Goal: Task Accomplishment & Management: Manage account settings

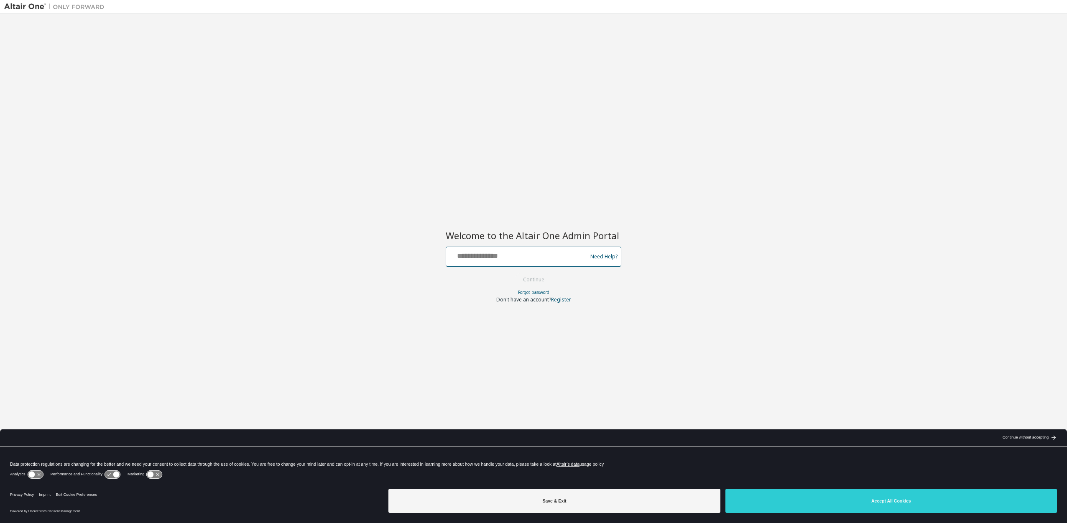
click at [542, 251] on input "text" at bounding box center [518, 255] width 137 height 12
type input "**********"
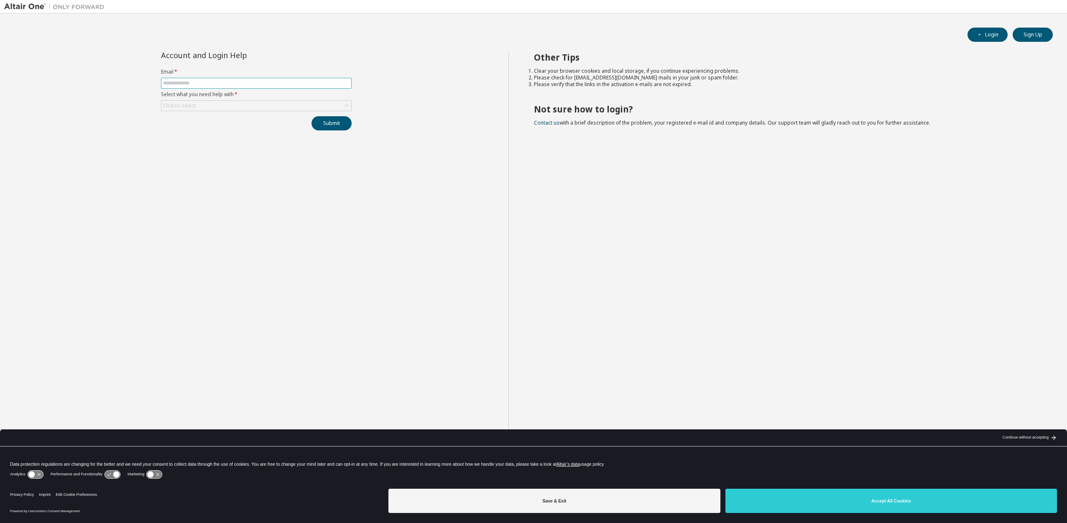
click at [191, 80] on input "text" at bounding box center [256, 83] width 187 height 7
type input "**********"
click at [195, 103] on div "Click to select" at bounding box center [179, 105] width 35 height 9
drag, startPoint x: 192, startPoint y: 128, endPoint x: 198, endPoint y: 128, distance: 6.3
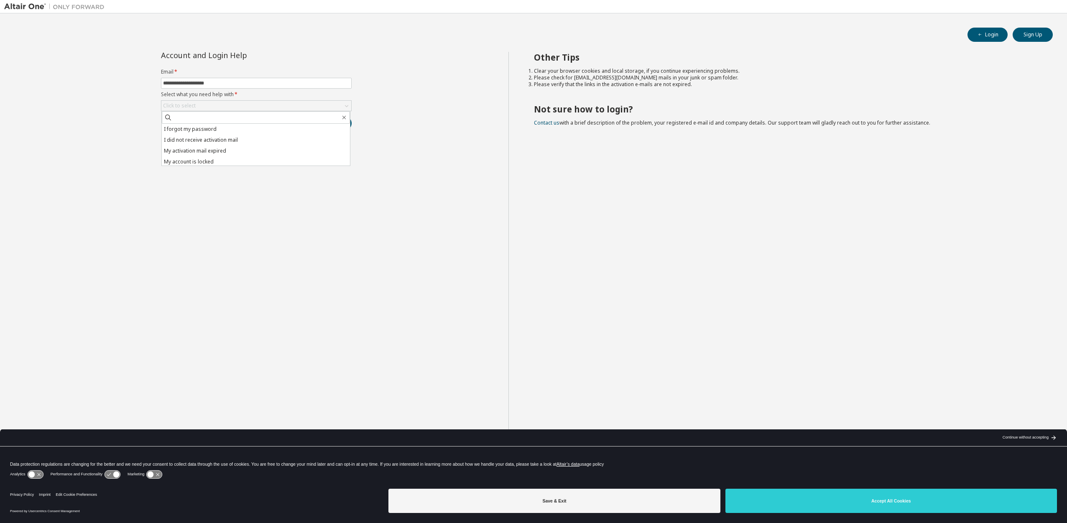
click at [192, 128] on li "I forgot my password" at bounding box center [256, 129] width 188 height 11
click at [331, 123] on button "Submit" at bounding box center [332, 123] width 40 height 14
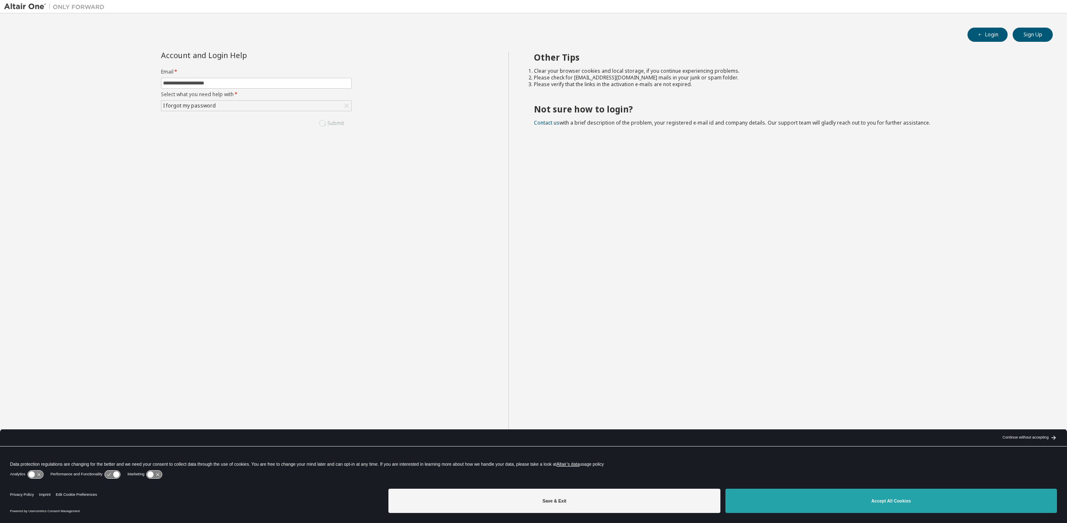
click at [794, 497] on button "Accept All Cookies" at bounding box center [892, 501] width 332 height 24
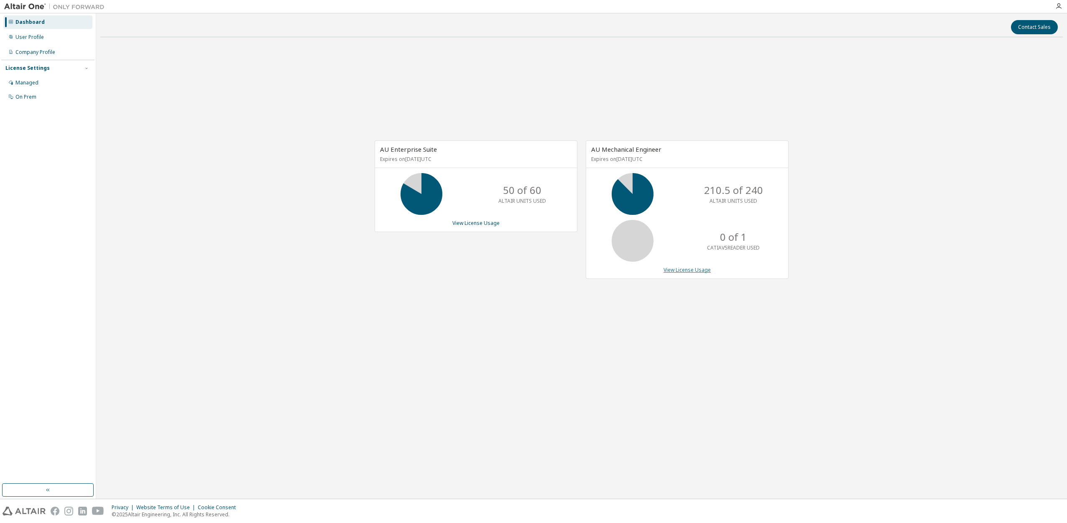
click at [680, 268] on link "View License Usage" at bounding box center [687, 269] width 47 height 7
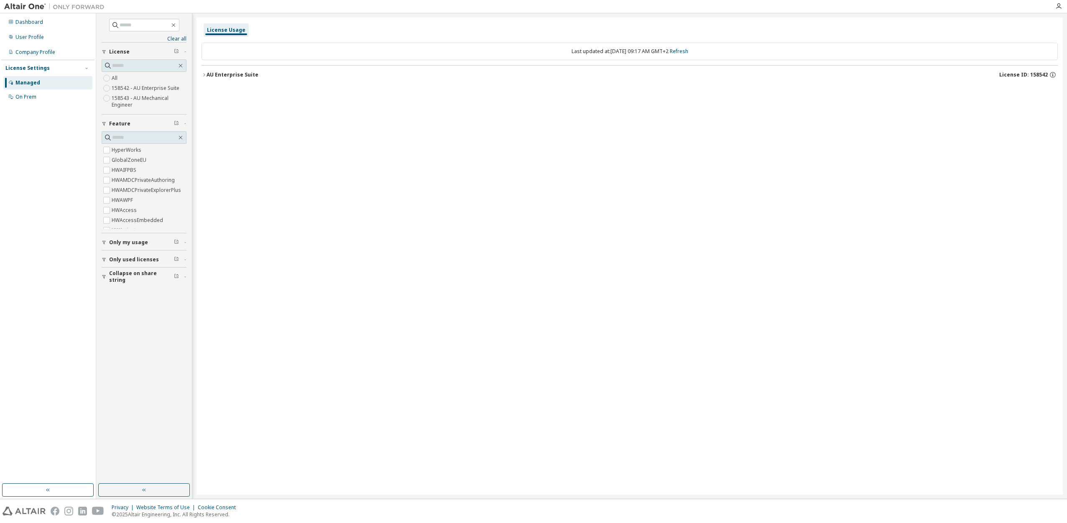
click at [206, 75] on icon "button" at bounding box center [204, 74] width 5 height 5
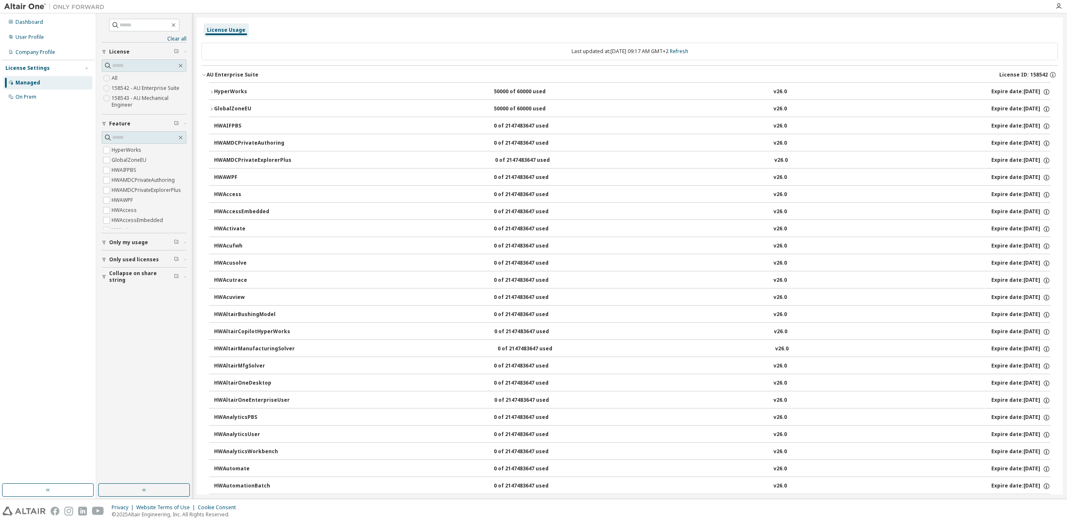
click at [211, 92] on icon "button" at bounding box center [211, 92] width 5 height 5
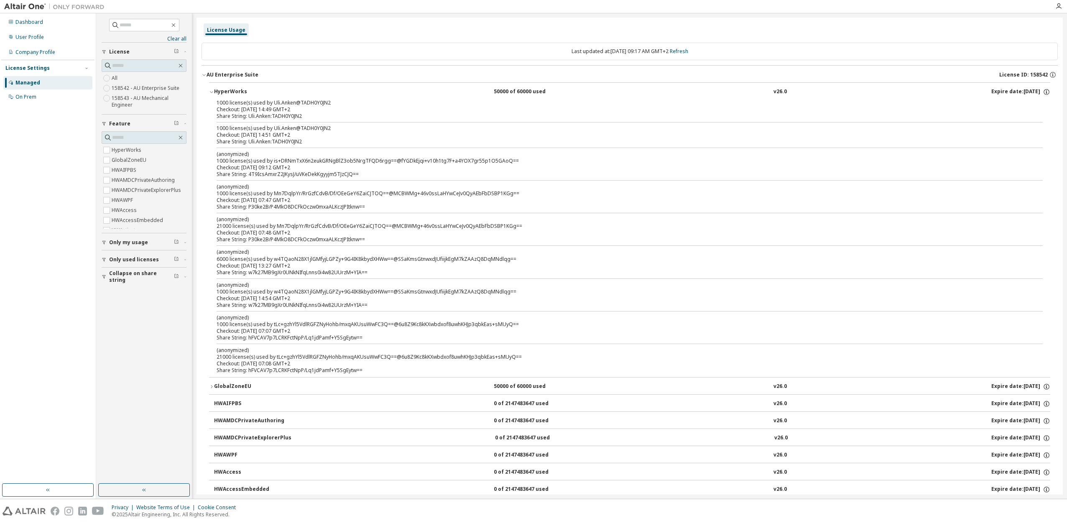
click at [103, 259] on icon "button" at bounding box center [103, 260] width 3 height 4
click at [118, 259] on span "Only used licenses" at bounding box center [134, 259] width 50 height 7
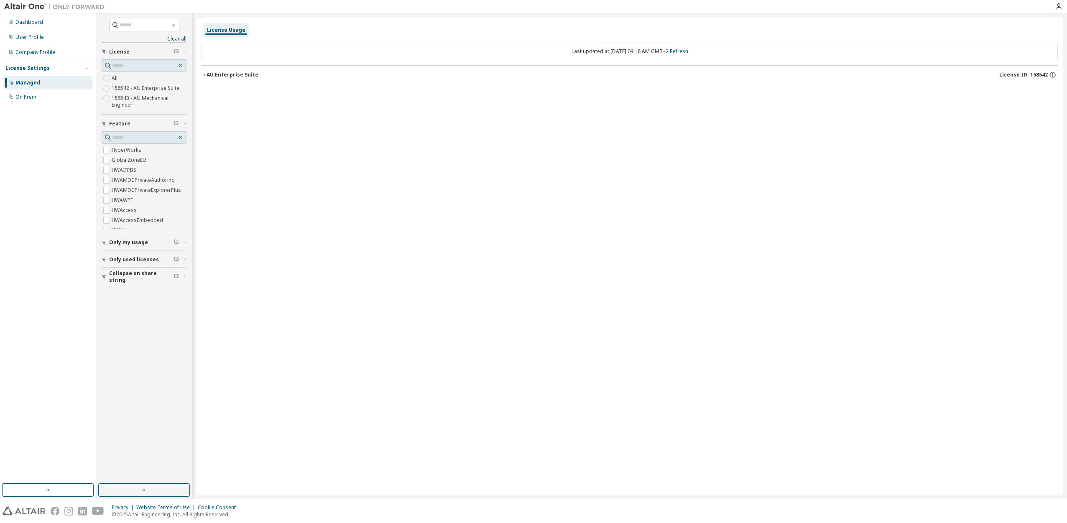
drag, startPoint x: 698, startPoint y: 51, endPoint x: 723, endPoint y: 54, distance: 24.8
click at [723, 54] on div "Last updated at: Thu 2025-10-02 09:18 AM GMT+2 Refresh" at bounding box center [630, 52] width 857 height 18
drag, startPoint x: 1051, startPoint y: 0, endPoint x: 591, endPoint y: 113, distance: 473.3
click at [591, 113] on div "License Usage Last updated at: Thu 2025-10-02 09:18 AM GMT+2 Refresh AU Enterpr…" at bounding box center [630, 256] width 867 height 477
click at [1063, 9] on div at bounding box center [1059, 6] width 17 height 7
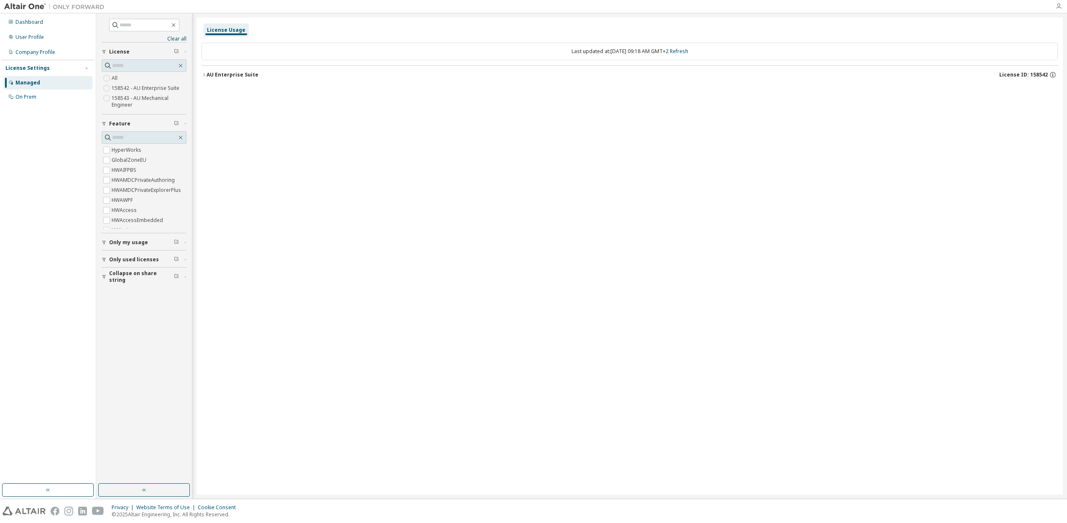
click at [1059, 7] on icon "button" at bounding box center [1059, 6] width 7 height 7
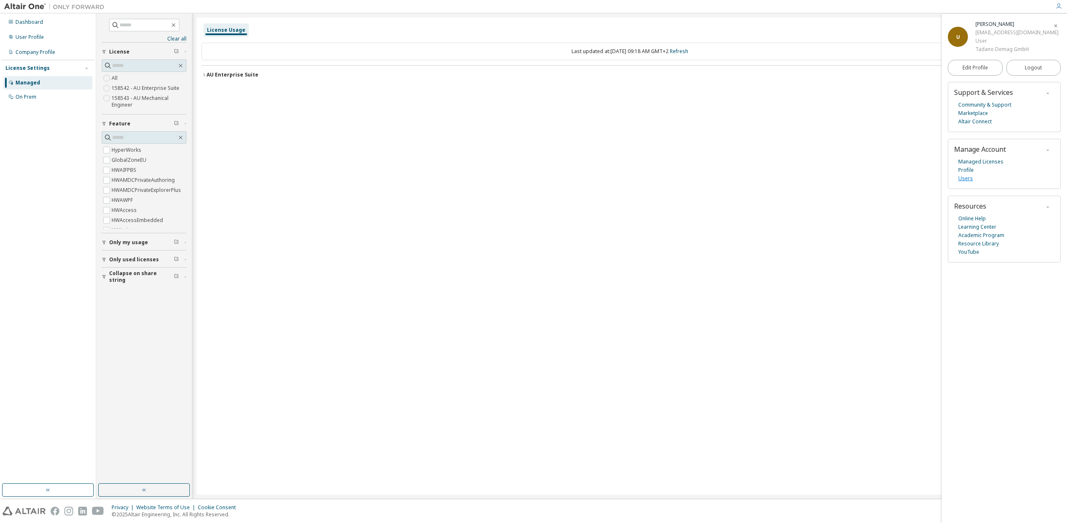
click at [962, 180] on link "Users" at bounding box center [966, 178] width 15 height 8
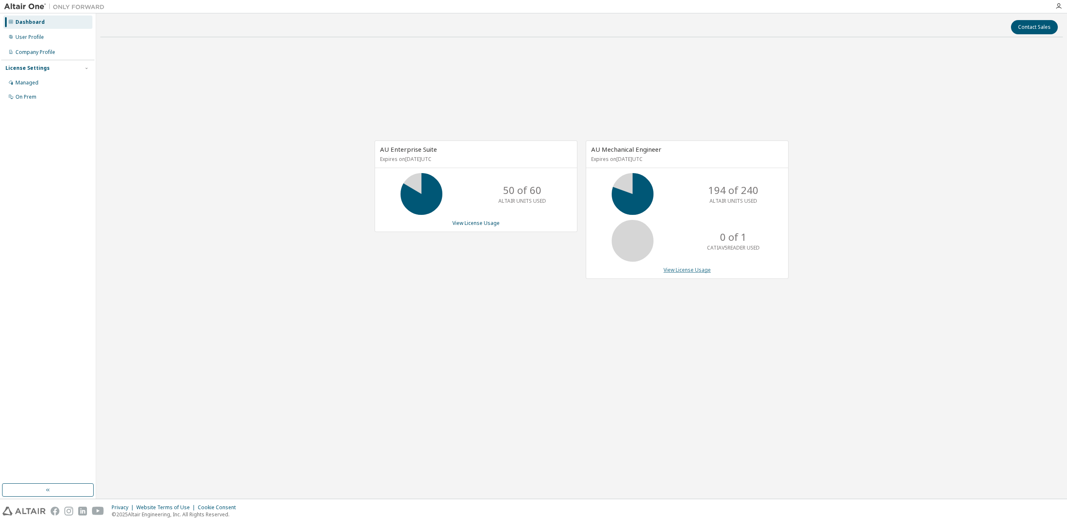
click at [684, 271] on link "View License Usage" at bounding box center [687, 269] width 47 height 7
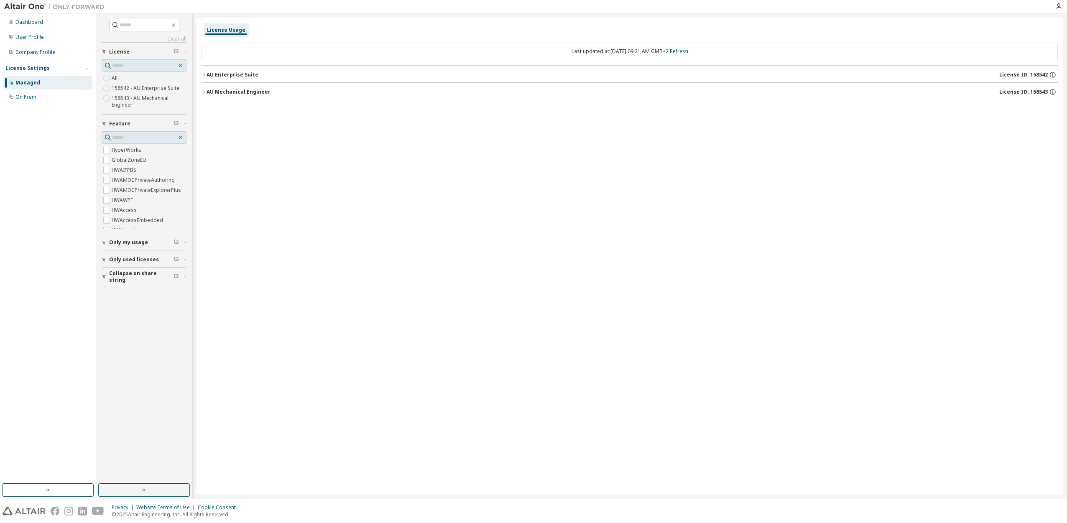
click at [141, 254] on button "Only used licenses" at bounding box center [144, 260] width 85 height 18
click at [206, 92] on icon "button" at bounding box center [204, 92] width 5 height 5
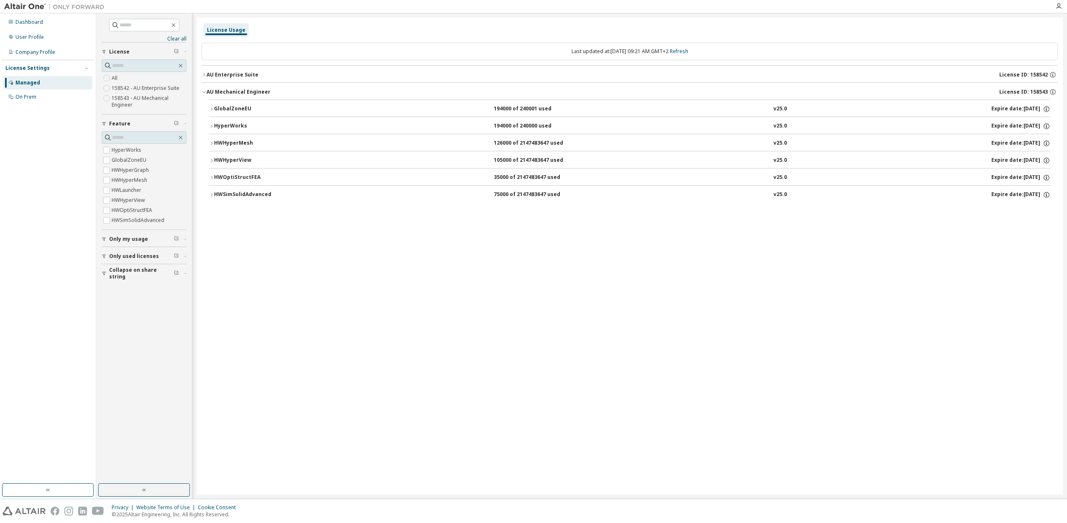
click at [207, 109] on div "GlobalZoneEU 194000 of 240001 used v25.0 Expire date: 2025-10-10 HyperWorks 194…" at bounding box center [630, 153] width 857 height 106
click at [211, 108] on icon "button" at bounding box center [212, 109] width 2 height 3
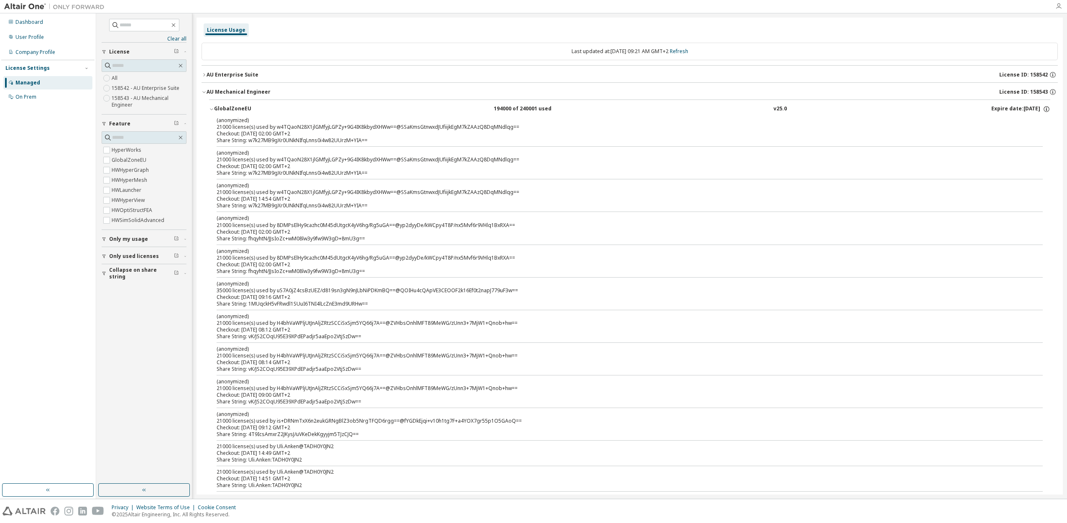
click at [1057, 9] on icon "button" at bounding box center [1059, 6] width 7 height 7
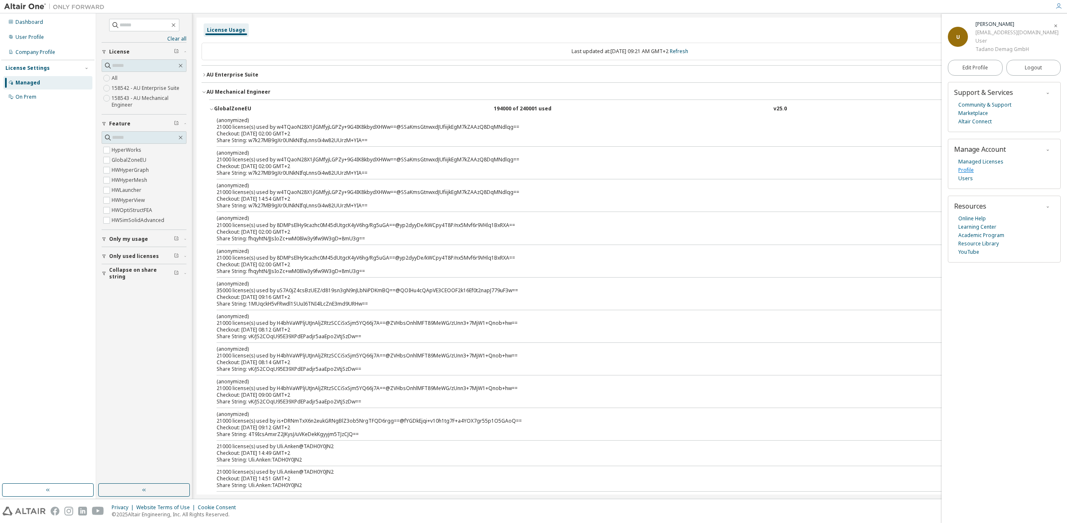
click at [968, 168] on link "Profile" at bounding box center [966, 170] width 15 height 8
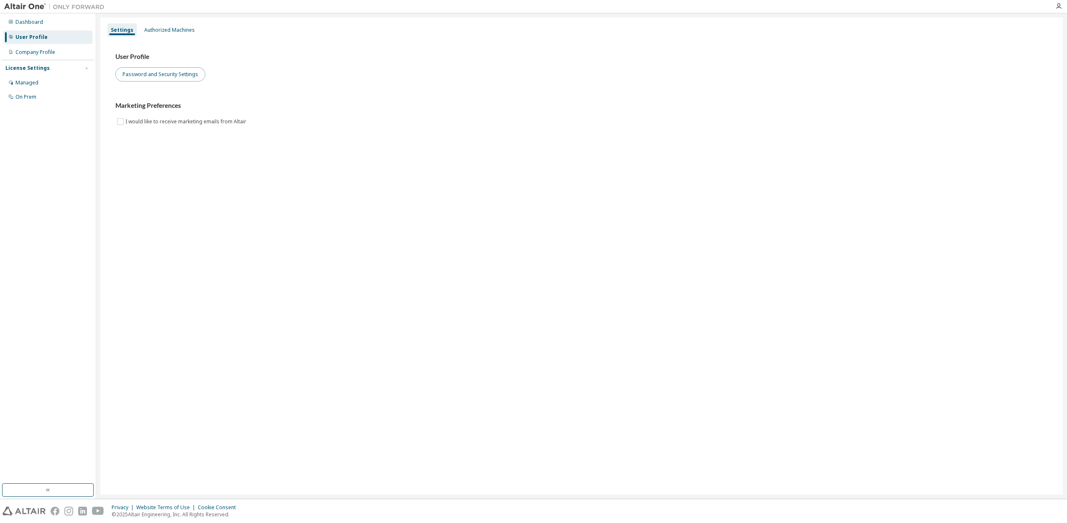
click at [154, 72] on button "Password and Security Settings" at bounding box center [160, 74] width 90 height 14
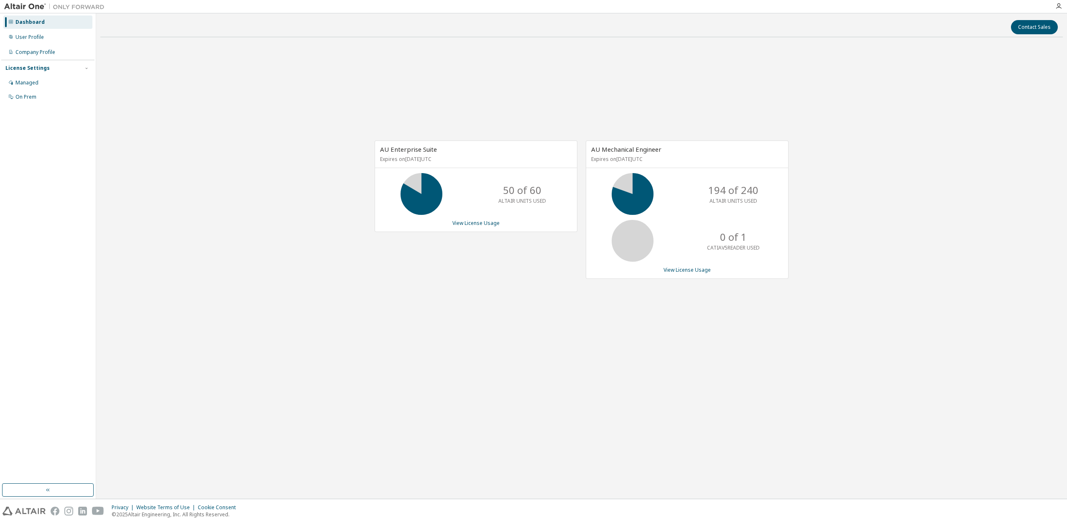
click at [36, 65] on div "License Settings" at bounding box center [27, 68] width 44 height 7
drag, startPoint x: 36, startPoint y: 65, endPoint x: 138, endPoint y: 85, distance: 103.5
click at [138, 85] on div "AU Enterprise Suite Expires on [DATE] UTC 50 of 60 ALTAIR UNITS USED View Licen…" at bounding box center [581, 214] width 963 height 340
click at [30, 51] on div "Company Profile" at bounding box center [35, 52] width 40 height 7
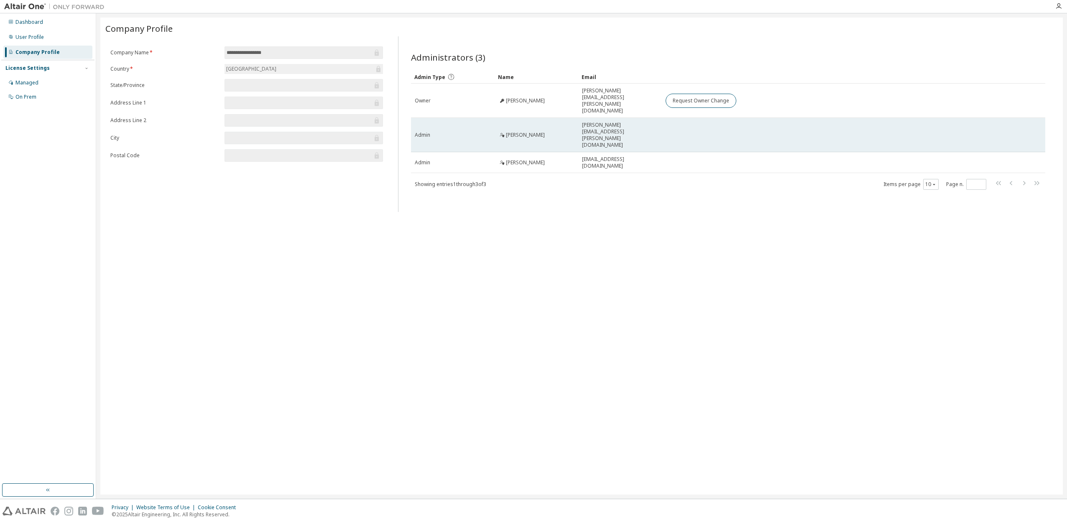
click at [431, 132] on div "Admin" at bounding box center [453, 135] width 76 height 7
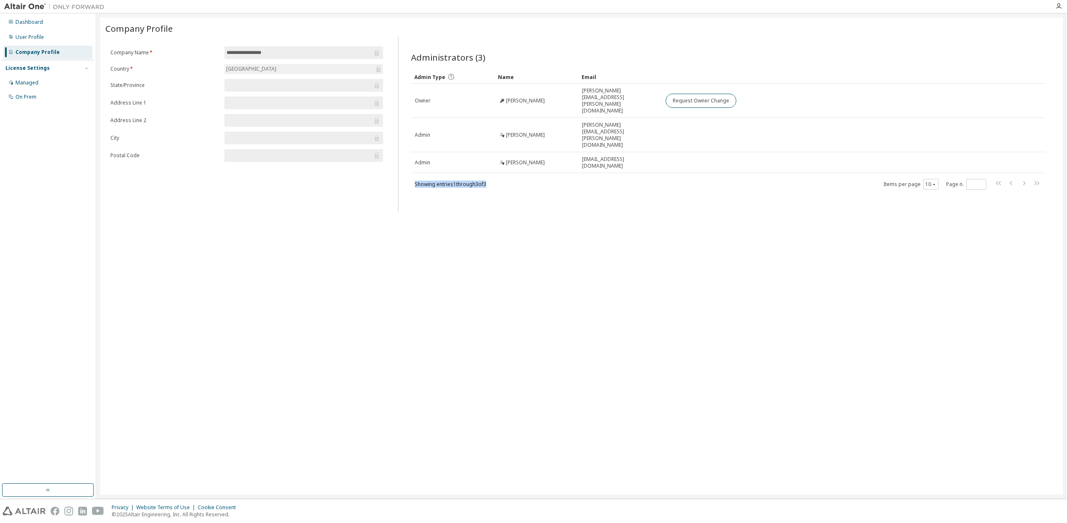
drag, startPoint x: 494, startPoint y: 156, endPoint x: 409, endPoint y: 161, distance: 85.1
click at [409, 161] on div "Administrators (3) Clear Load Save Save As Field Operator Value Select filter S…" at bounding box center [728, 126] width 655 height 171
drag, startPoint x: 409, startPoint y: 161, endPoint x: 425, endPoint y: 158, distance: 16.7
click at [425, 181] on span "Showing entries 1 through 3 of 3" at bounding box center [451, 184] width 72 height 7
click at [616, 390] on div "**********" at bounding box center [581, 256] width 963 height 477
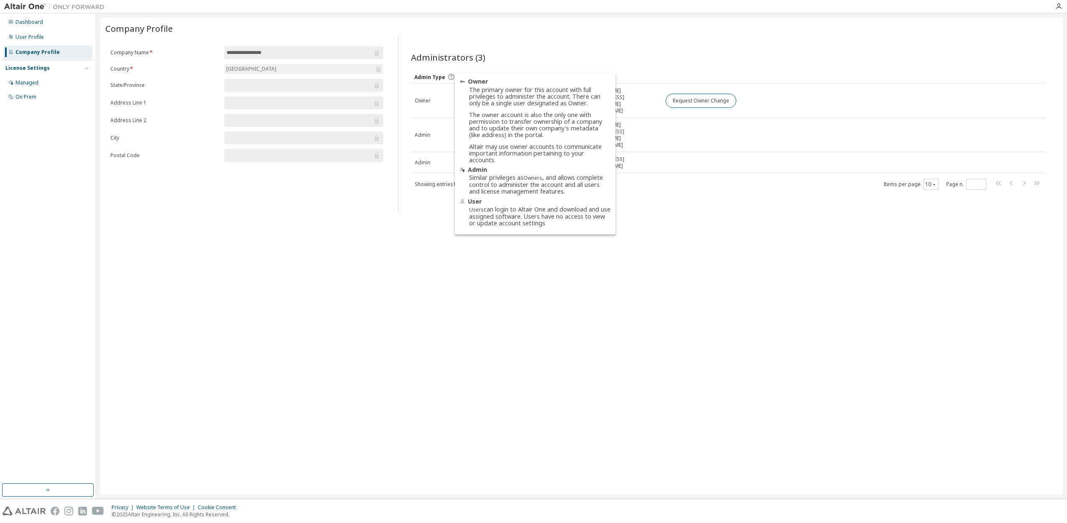
click at [452, 77] on icon at bounding box center [452, 77] width 8 height 8
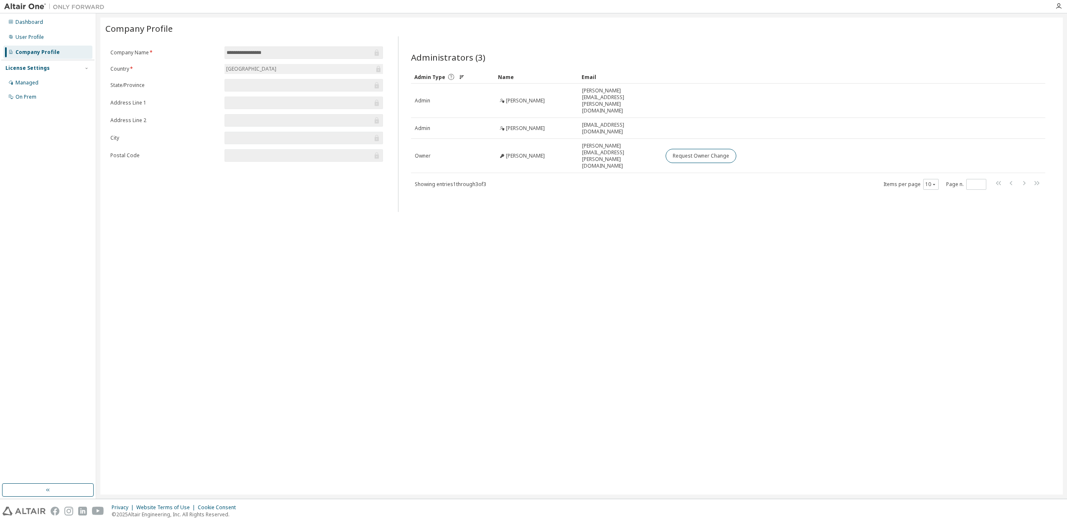
click at [450, 76] on icon at bounding box center [451, 77] width 6 height 6
click at [450, 76] on icon at bounding box center [452, 77] width 8 height 8
click at [415, 267] on div "**********" at bounding box center [581, 256] width 963 height 477
